Goal: Task Accomplishment & Management: Manage account settings

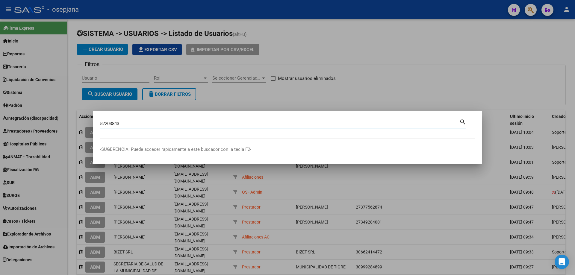
type input "52203843"
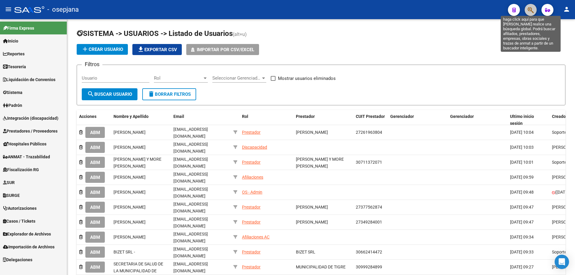
click at [532, 9] on icon "button" at bounding box center [531, 10] width 6 height 7
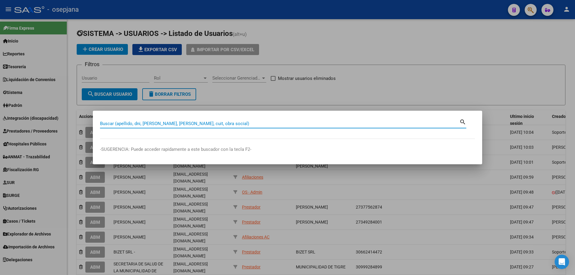
paste input "33545802649"
type input "33545802649"
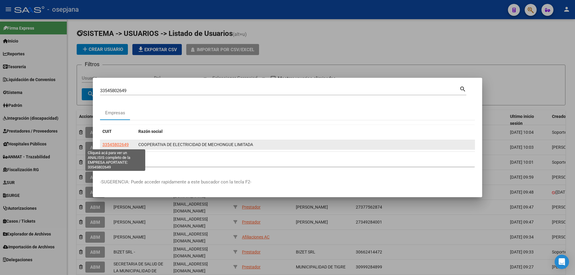
click at [116, 143] on span "33545802649" at bounding box center [115, 144] width 26 height 5
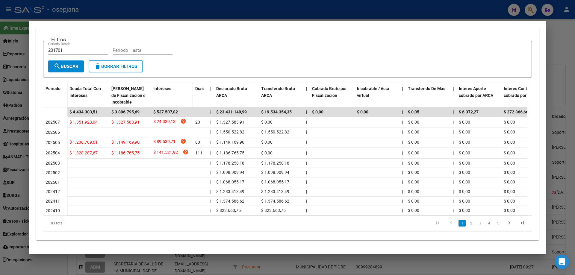
scroll to position [60, 0]
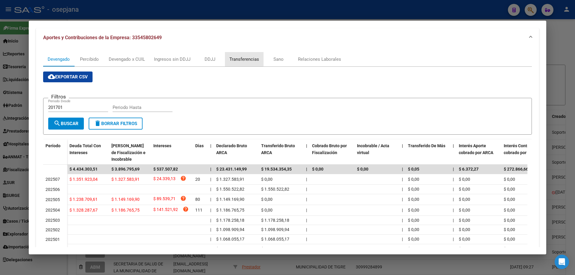
click at [239, 58] on div "Transferencias" at bounding box center [244, 59] width 30 height 7
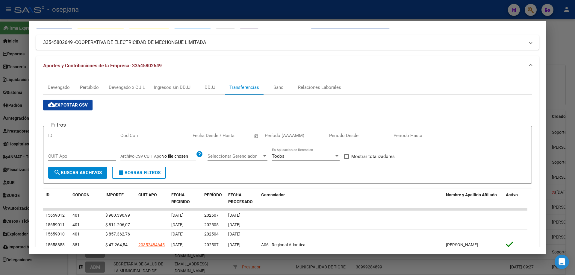
scroll to position [92, 0]
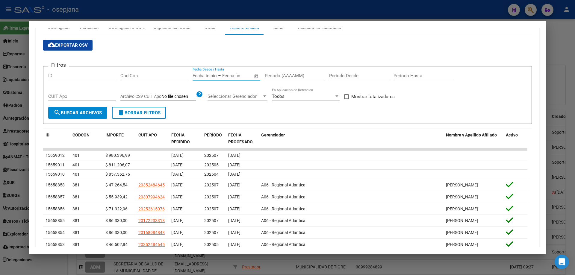
click at [233, 76] on input "text" at bounding box center [236, 75] width 29 height 5
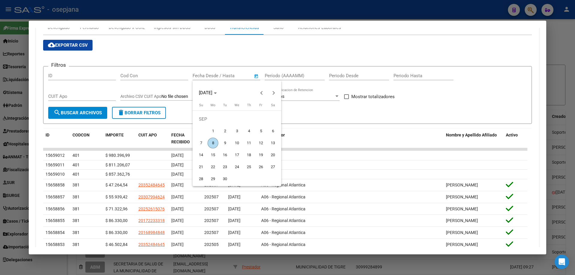
click at [213, 141] on span "8" at bounding box center [213, 143] width 11 height 11
type input "[DATE]"
click at [259, 142] on span "12" at bounding box center [260, 143] width 11 height 11
type input "[DATE]"
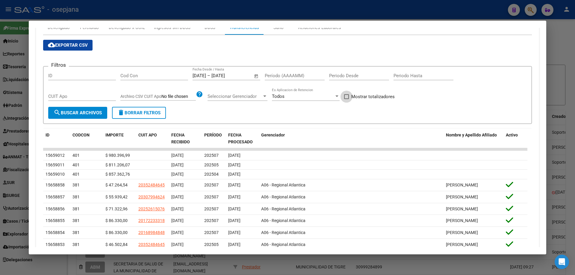
click at [361, 97] on span "Mostrar totalizadores" at bounding box center [372, 96] width 43 height 7
click at [347, 99] on input "Mostrar totalizadores" at bounding box center [346, 99] width 0 height 0
checkbox input "true"
click at [102, 111] on span "search Buscar Archivos" at bounding box center [78, 112] width 48 height 5
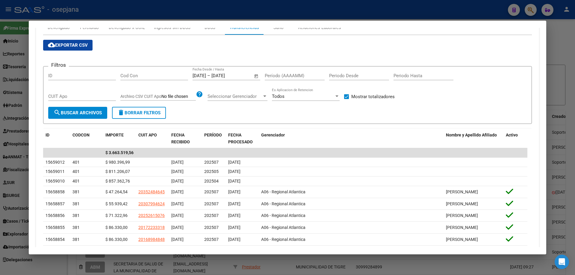
scroll to position [32, 0]
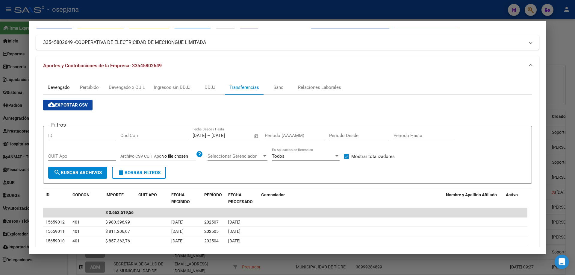
click at [68, 85] on div "Devengado" at bounding box center [59, 87] width 22 height 7
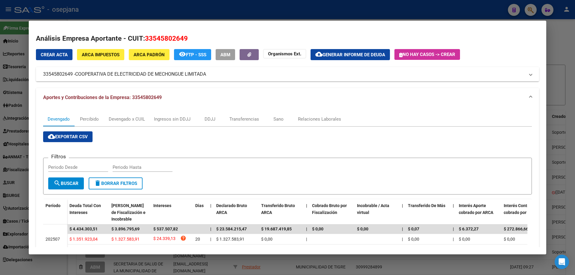
scroll to position [60, 0]
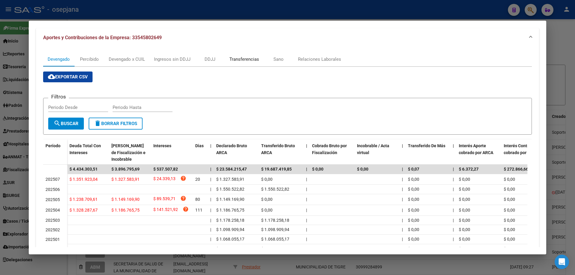
click at [235, 61] on div "Transferencias" at bounding box center [244, 59] width 30 height 7
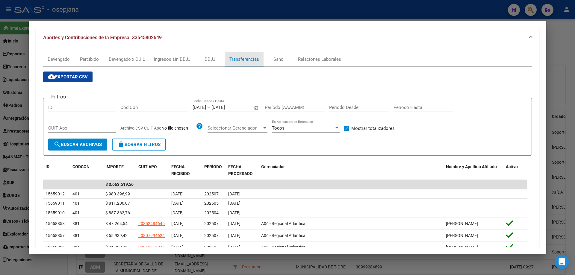
checkbox input "false"
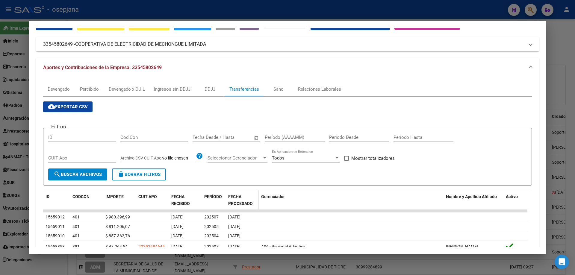
scroll to position [146, 0]
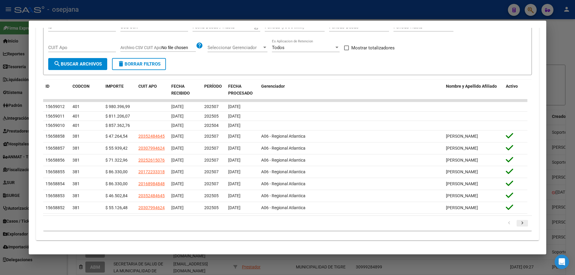
click at [518, 222] on icon "go to next page" at bounding box center [522, 223] width 8 height 7
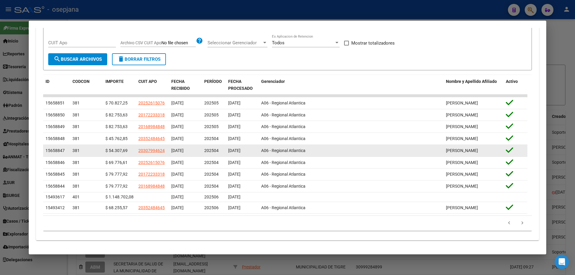
scroll to position [26, 0]
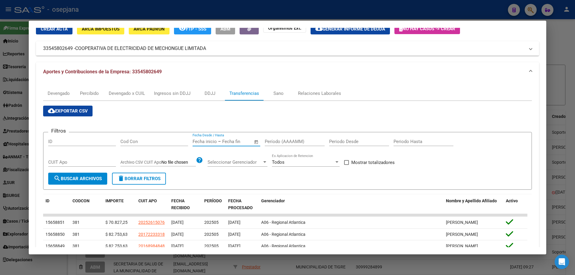
click at [228, 140] on input "text" at bounding box center [236, 141] width 29 height 5
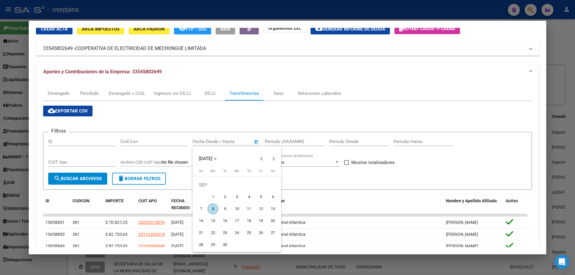
click at [214, 208] on span "8" at bounding box center [213, 209] width 11 height 11
type input "[DATE]"
click at [277, 141] on div at bounding box center [287, 137] width 575 height 275
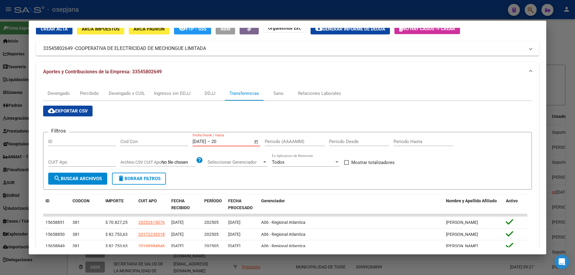
type input "2"
click at [277, 141] on input "Período (AAAAMM)" at bounding box center [295, 141] width 60 height 5
type input "202504"
drag, startPoint x: 373, startPoint y: 160, endPoint x: 344, endPoint y: 166, distance: 30.2
click at [373, 161] on span "Mostrar totalizadores" at bounding box center [372, 162] width 43 height 7
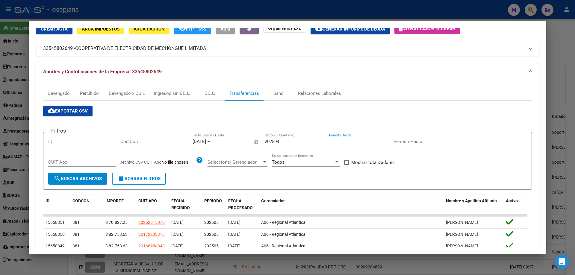
click at [347, 165] on input "Mostrar totalizadores" at bounding box center [346, 165] width 0 height 0
checkbox input "true"
click at [100, 176] on span "search Buscar Archivos" at bounding box center [78, 178] width 48 height 5
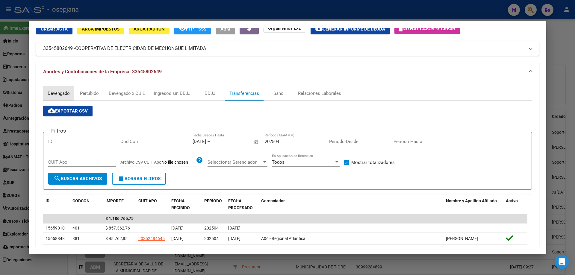
click at [58, 88] on div "Devengado" at bounding box center [58, 93] width 31 height 14
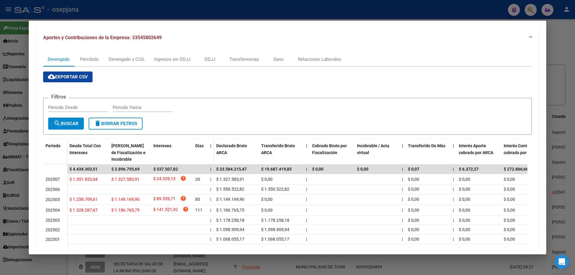
scroll to position [0, 0]
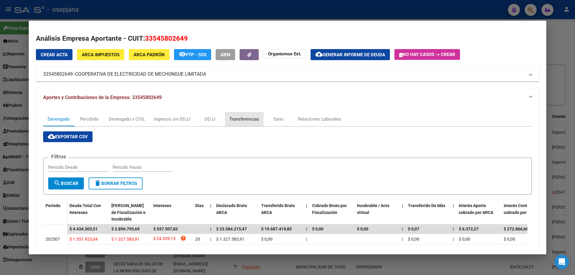
click at [240, 118] on div "Transferencias" at bounding box center [244, 119] width 30 height 7
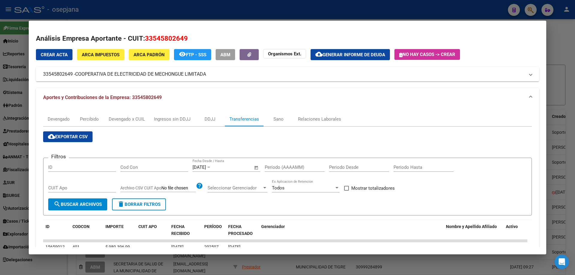
click at [285, 165] on input "Período (AAAAMM)" at bounding box center [295, 167] width 60 height 5
type input "202505"
click at [359, 191] on span "Mostrar totalizadores" at bounding box center [372, 188] width 43 height 7
click at [347, 191] on input "Mostrar totalizadores" at bounding box center [346, 191] width 0 height 0
checkbox input "true"
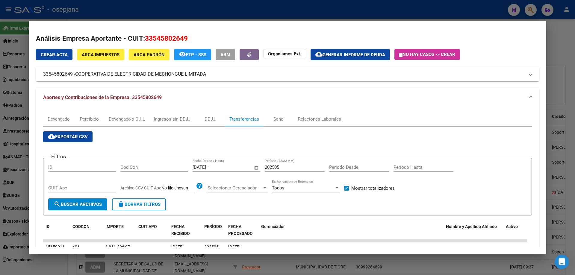
click at [93, 206] on span "search Buscar Archivos" at bounding box center [78, 204] width 48 height 5
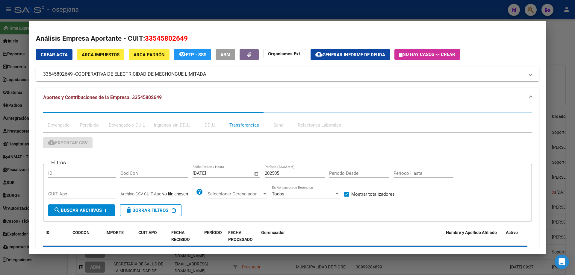
scroll to position [30, 0]
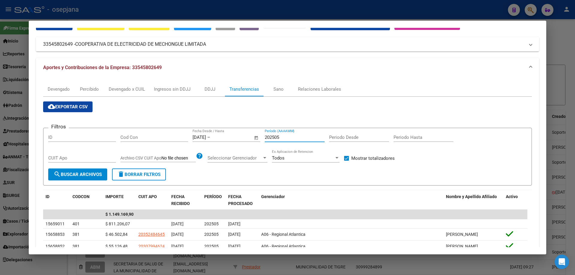
drag, startPoint x: 281, startPoint y: 137, endPoint x: 277, endPoint y: 138, distance: 4.0
click at [277, 138] on input "202505" at bounding box center [295, 137] width 60 height 5
drag, startPoint x: 285, startPoint y: 138, endPoint x: 261, endPoint y: 137, distance: 24.0
click at [261, 137] on div "Filtros ID Cod Con [DATE] [DATE] – Fecha fin Fecha Desde / Hasta 202507 Período…" at bounding box center [287, 151] width 479 height 36
type input "2"
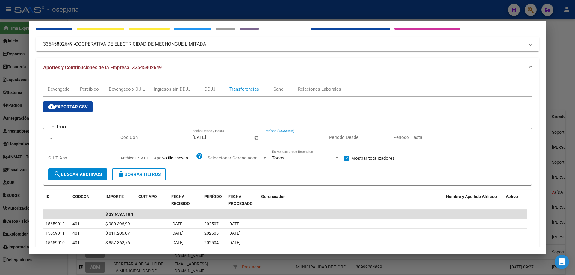
click at [227, 137] on input "text" at bounding box center [225, 137] width 29 height 5
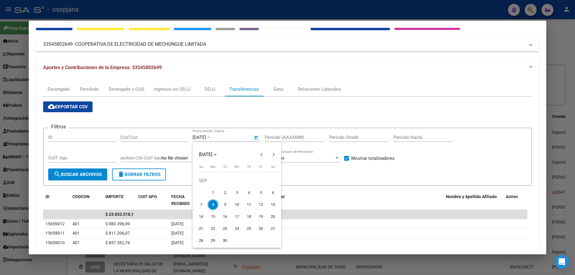
click at [214, 205] on span "8" at bounding box center [213, 204] width 11 height 11
type input "[DATE]"
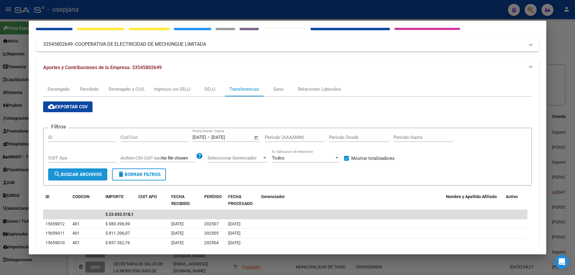
click at [93, 174] on span "search Buscar Archivos" at bounding box center [78, 174] width 48 height 5
click at [63, 88] on div "Devengado" at bounding box center [59, 89] width 22 height 7
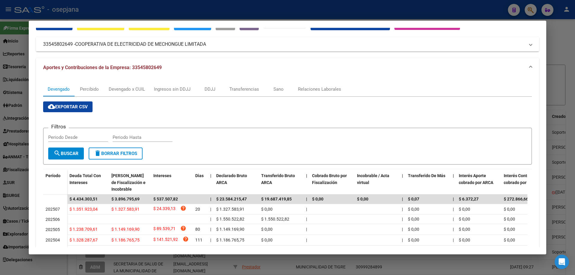
scroll to position [60, 0]
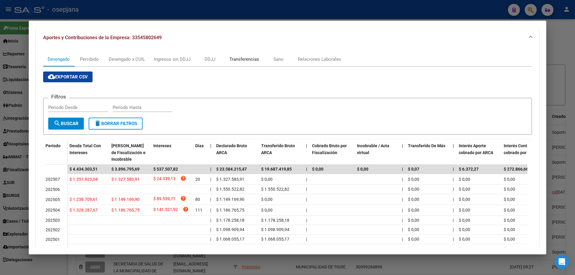
click at [235, 59] on div "Transferencias" at bounding box center [244, 59] width 30 height 7
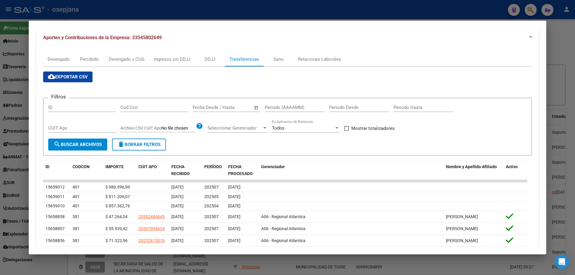
scroll to position [146, 0]
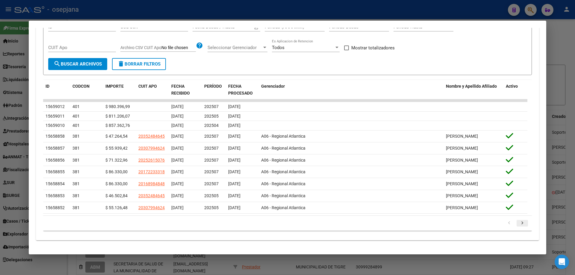
click at [521, 225] on icon "go to next page" at bounding box center [522, 223] width 8 height 7
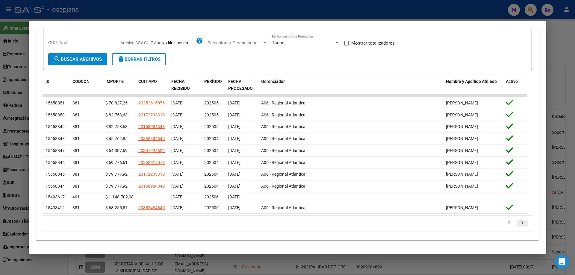
click at [521, 225] on div "179.769.313.486.231.570.000.000.000.000.000.000.000.000.000.000.000.000.000.000…" at bounding box center [287, 223] width 489 height 15
click at [518, 228] on icon "go to next page" at bounding box center [522, 223] width 8 height 7
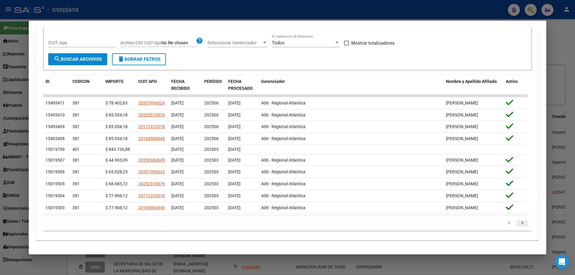
click at [518, 228] on icon "go to next page" at bounding box center [522, 223] width 8 height 7
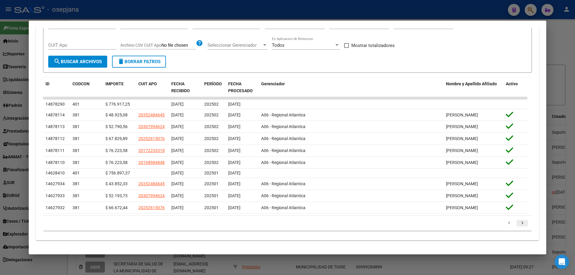
click at [518, 228] on icon "go to next page" at bounding box center [522, 223] width 8 height 7
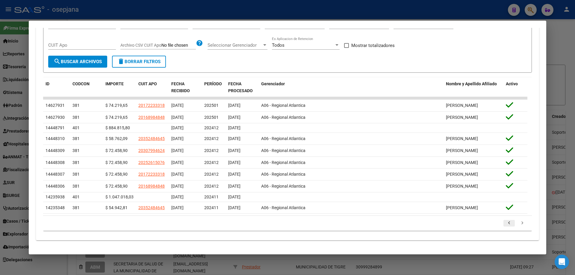
click at [505, 228] on icon "go to previous page" at bounding box center [509, 223] width 8 height 7
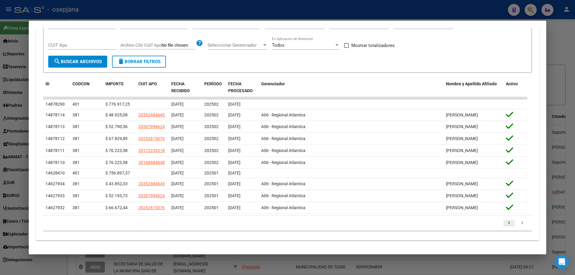
click at [505, 228] on icon "go to previous page" at bounding box center [509, 223] width 8 height 7
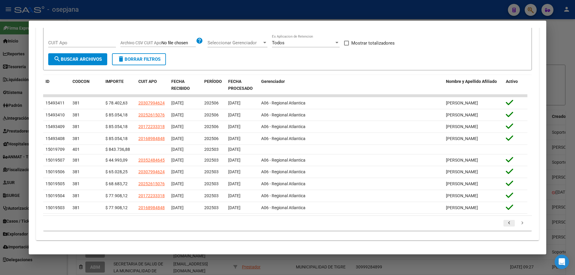
click at [505, 228] on icon "go to previous page" at bounding box center [509, 223] width 8 height 7
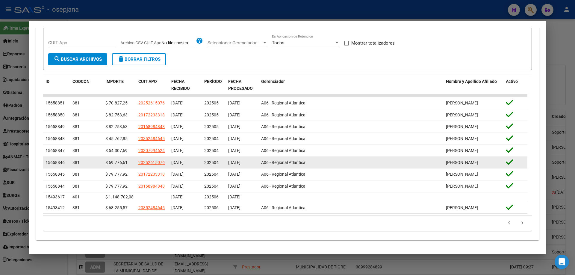
scroll to position [116, 0]
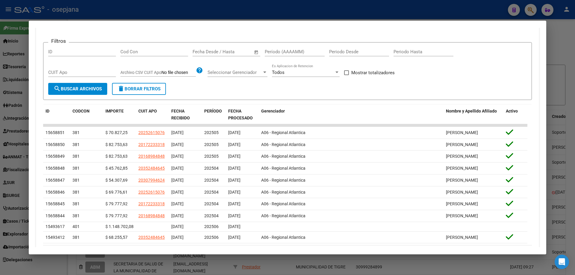
click at [230, 51] on input "text" at bounding box center [236, 51] width 29 height 5
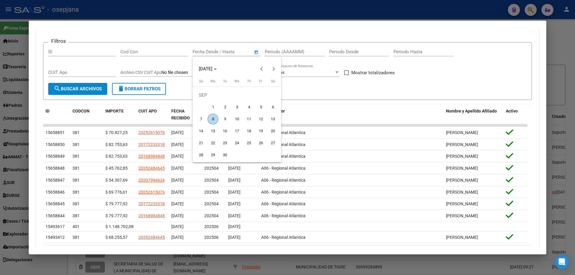
click at [211, 117] on span "8" at bounding box center [213, 119] width 11 height 11
click at [214, 106] on span "1" at bounding box center [213, 107] width 11 height 11
type input "[DATE]"
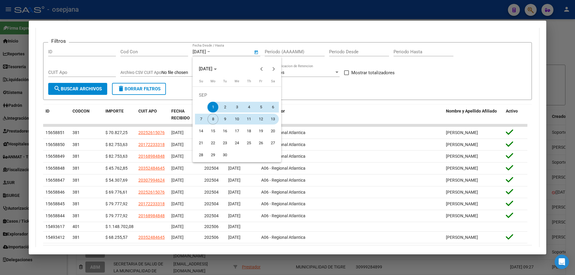
click at [273, 120] on span "13" at bounding box center [272, 119] width 11 height 11
type input "[DATE]"
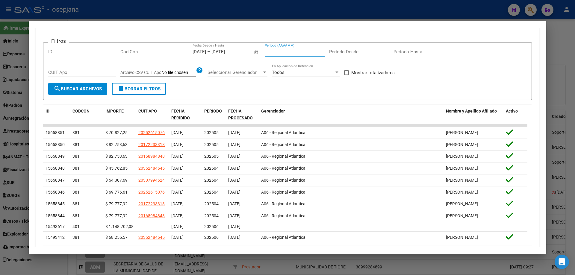
click at [277, 51] on input "Período (AAAAMM)" at bounding box center [295, 51] width 60 height 5
type input "5"
type input "202504"
click at [364, 74] on span "Mostrar totalizadores" at bounding box center [372, 72] width 43 height 7
click at [347, 75] on input "Mostrar totalizadores" at bounding box center [346, 75] width 0 height 0
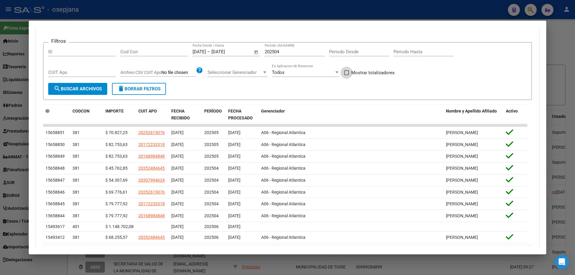
checkbox input "true"
click at [90, 92] on button "search Buscar Archivos" at bounding box center [77, 89] width 59 height 12
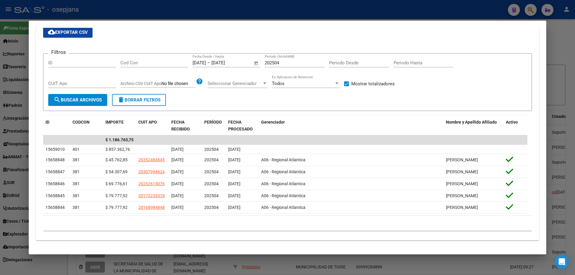
scroll to position [109, 0]
click at [279, 60] on input "202504" at bounding box center [295, 62] width 60 height 5
drag, startPoint x: 279, startPoint y: 58, endPoint x: 276, endPoint y: 60, distance: 3.7
click at [276, 60] on input "202505" at bounding box center [295, 62] width 60 height 5
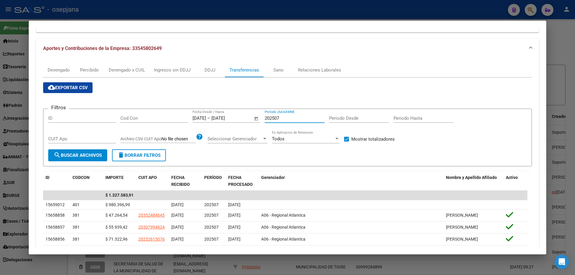
type input "202507"
click at [63, 69] on div "Devengado" at bounding box center [59, 70] width 22 height 7
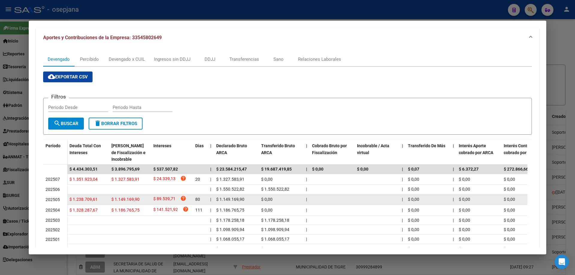
scroll to position [90, 0]
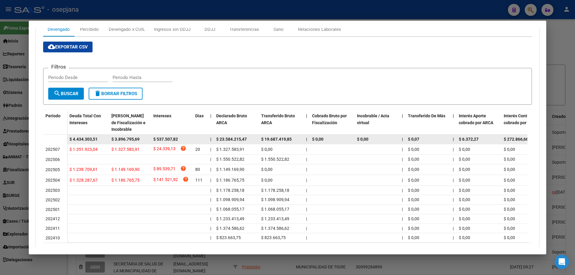
click at [123, 140] on span "$ 3.896.795,69" at bounding box center [125, 139] width 28 height 5
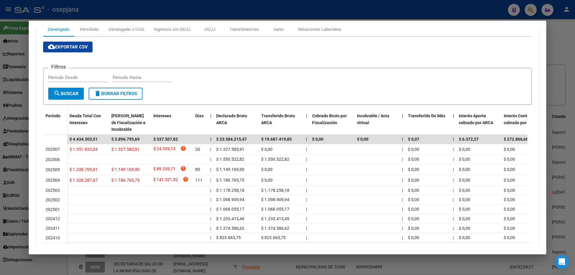
scroll to position [30, 0]
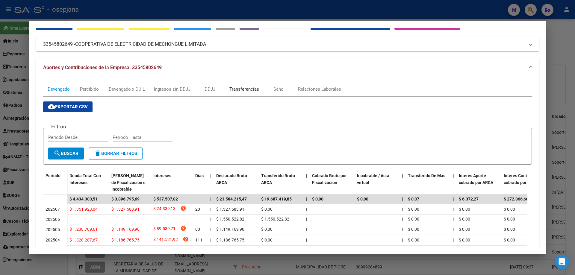
click at [245, 87] on div "Transferencias" at bounding box center [244, 89] width 30 height 7
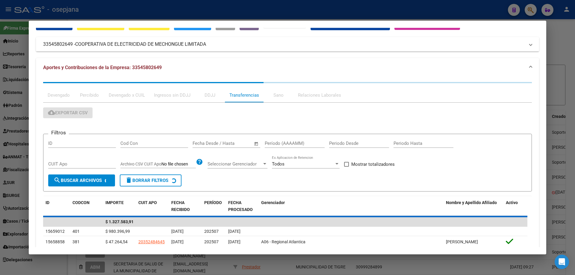
scroll to position [0, 0]
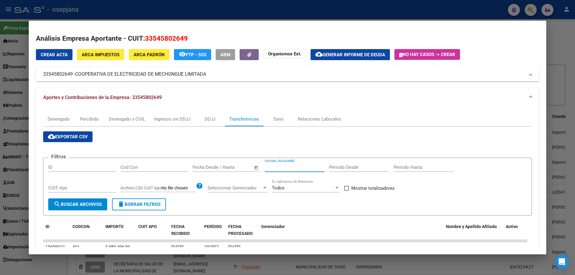
click at [269, 167] on input "Período (AAAAMM)" at bounding box center [295, 167] width 60 height 5
click at [221, 165] on div "Fecha inicio – Fecha fin" at bounding box center [223, 167] width 60 height 5
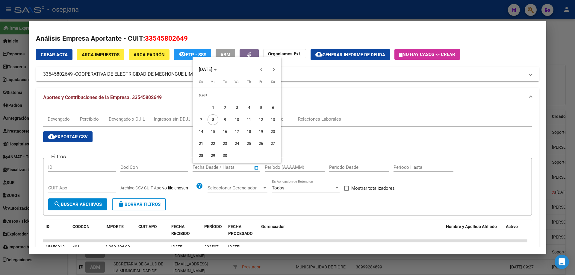
click at [210, 105] on span "1" at bounding box center [213, 107] width 11 height 11
type input "[DATE]"
click at [235, 117] on span "10" at bounding box center [237, 119] width 11 height 11
type input "[DATE]"
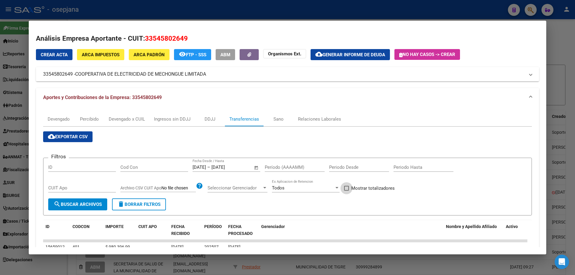
click at [355, 187] on span "Mostrar totalizadores" at bounding box center [372, 188] width 43 height 7
click at [347, 191] on input "Mostrar totalizadores" at bounding box center [346, 191] width 0 height 0
checkbox input "true"
click at [99, 204] on span "search Buscar Archivos" at bounding box center [78, 204] width 48 height 5
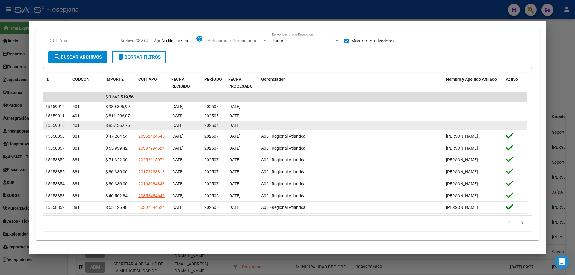
scroll to position [152, 0]
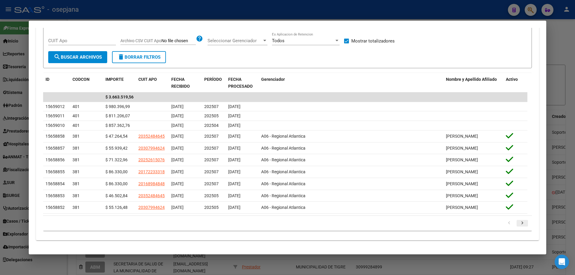
click at [518, 225] on icon "go to next page" at bounding box center [522, 223] width 8 height 7
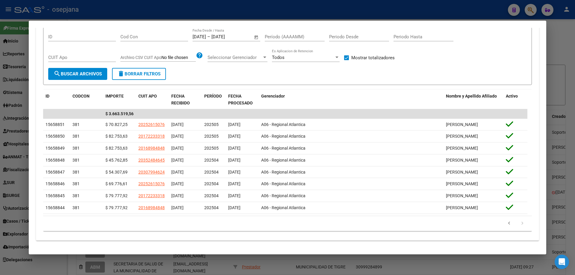
scroll to position [49, 0]
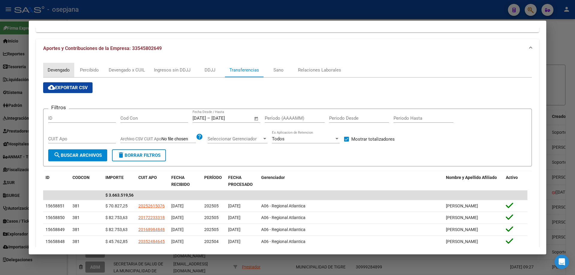
click at [54, 70] on div "Devengado" at bounding box center [59, 70] width 22 height 7
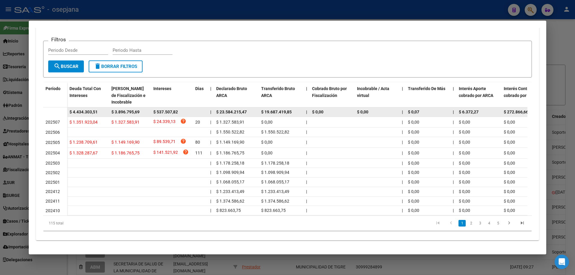
scroll to position [122, 0]
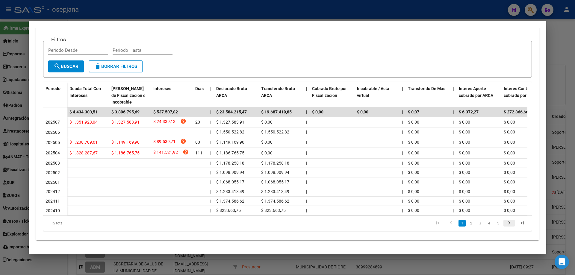
click at [505, 222] on icon "go to next page" at bounding box center [509, 223] width 8 height 7
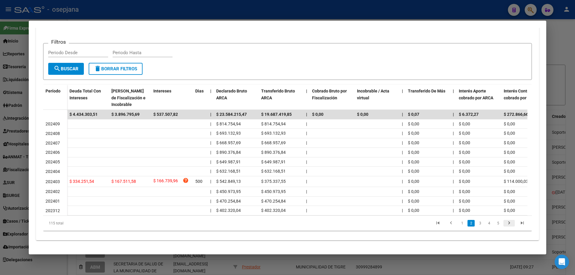
click at [505, 222] on icon "go to next page" at bounding box center [509, 223] width 8 height 7
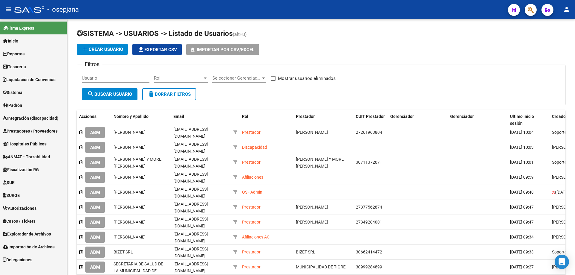
click at [22, 92] on span "Sistema" at bounding box center [12, 92] width 19 height 7
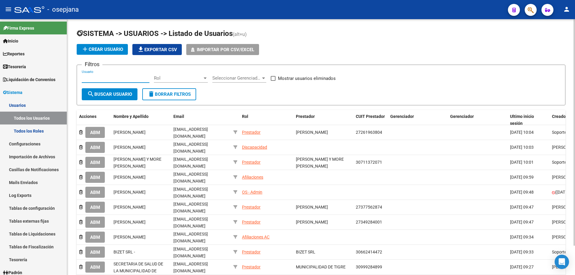
click at [106, 78] on input "Usuario" at bounding box center [116, 77] width 68 height 5
paste input "[EMAIL_ADDRESS][DOMAIN_NAME]"
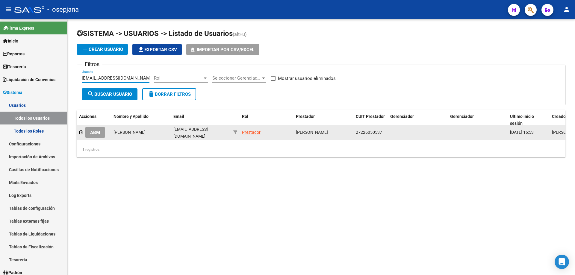
type input "[EMAIL_ADDRESS][DOMAIN_NAME]"
click at [96, 130] on span "ABM" at bounding box center [95, 132] width 10 height 5
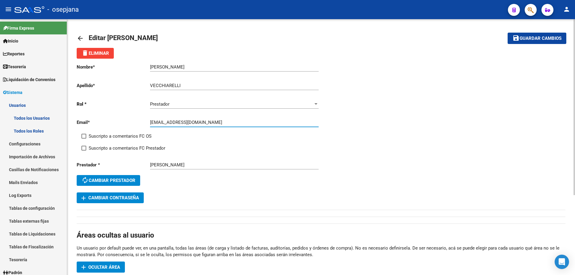
drag, startPoint x: 150, startPoint y: 123, endPoint x: 168, endPoint y: 124, distance: 17.7
click at [168, 124] on input "[EMAIL_ADDRESS][DOMAIN_NAME]" at bounding box center [234, 122] width 169 height 5
click at [133, 199] on span "add Cambiar Contraseña" at bounding box center [110, 197] width 58 height 5
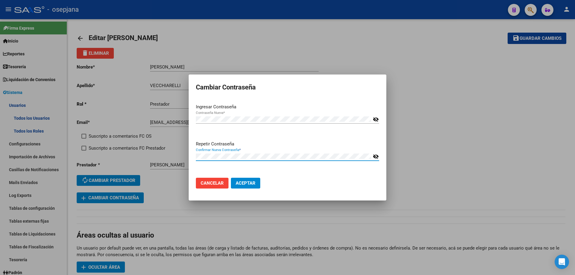
click at [231, 178] on button "Aceptar" at bounding box center [245, 183] width 29 height 11
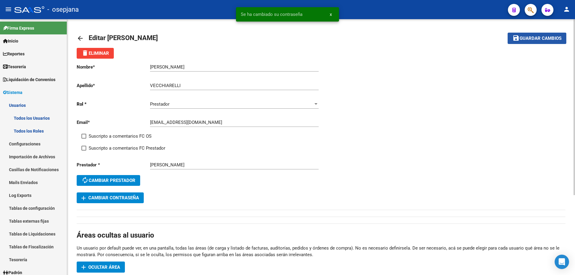
click at [532, 39] on span "Guardar cambios" at bounding box center [541, 38] width 42 height 5
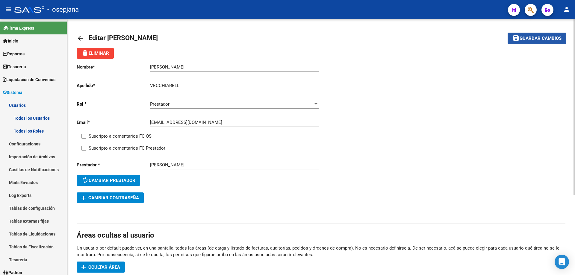
click at [521, 38] on span "Guardar cambios" at bounding box center [541, 38] width 42 height 5
click at [81, 41] on mat-icon "arrow_back" at bounding box center [80, 38] width 7 height 7
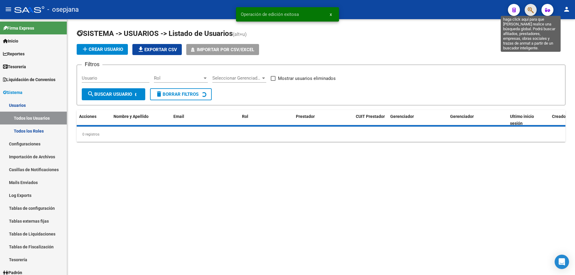
click at [531, 10] on icon "button" at bounding box center [531, 10] width 6 height 7
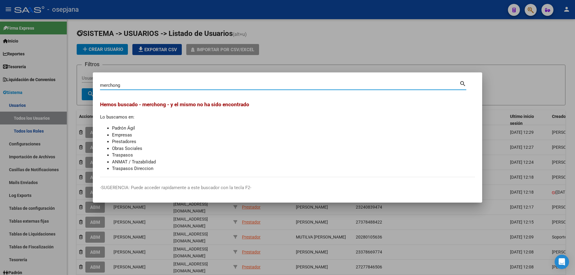
click at [109, 84] on input "merchong" at bounding box center [279, 85] width 359 height 5
type input "mechong"
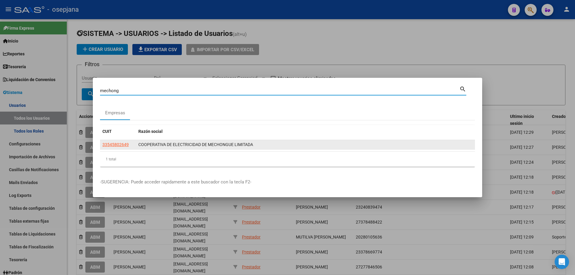
click at [107, 141] on datatable-body-cell "33545802649" at bounding box center [118, 144] width 36 height 9
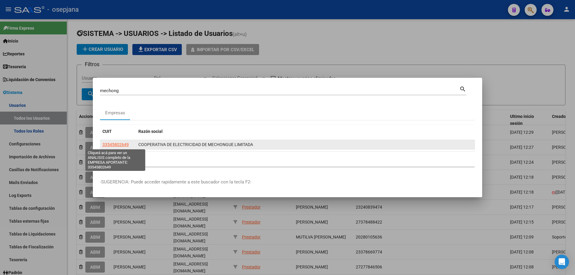
click at [111, 144] on span "33545802649" at bounding box center [115, 144] width 26 height 5
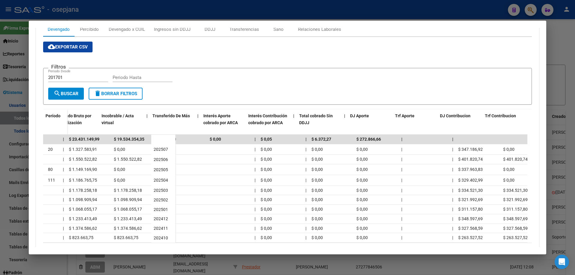
scroll to position [0, 255]
